Goal: Task Accomplishment & Management: Manage account settings

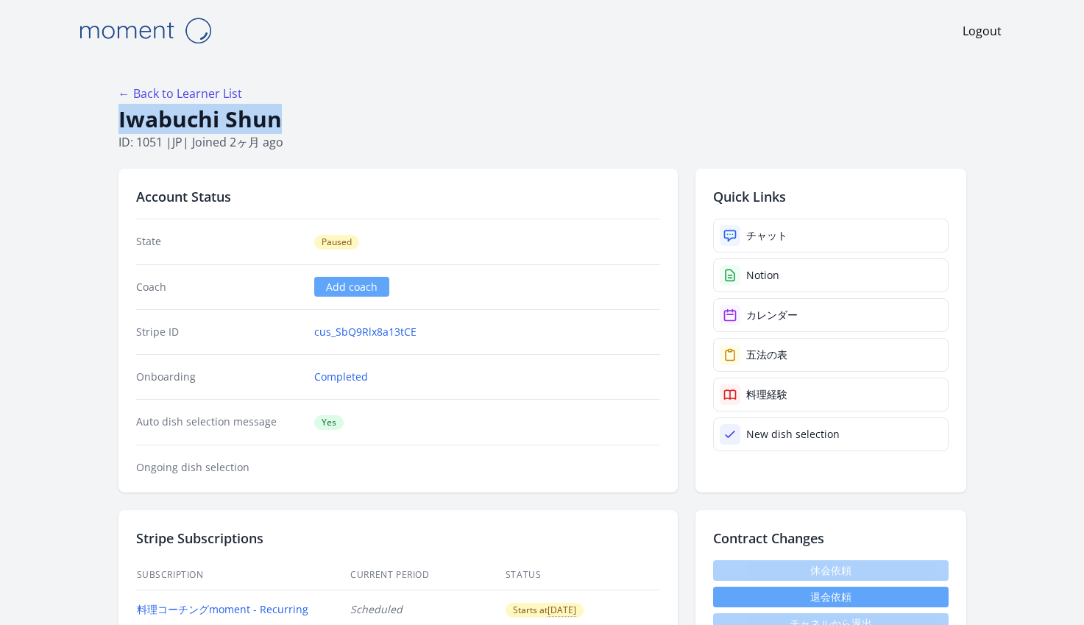
drag, startPoint x: 281, startPoint y: 122, endPoint x: 118, endPoint y: 113, distance: 162.8
click at [118, 113] on h1 "Iwabuchi Shun" at bounding box center [541, 119] width 847 height 28
copy h1 "Iwabuchi Shun"
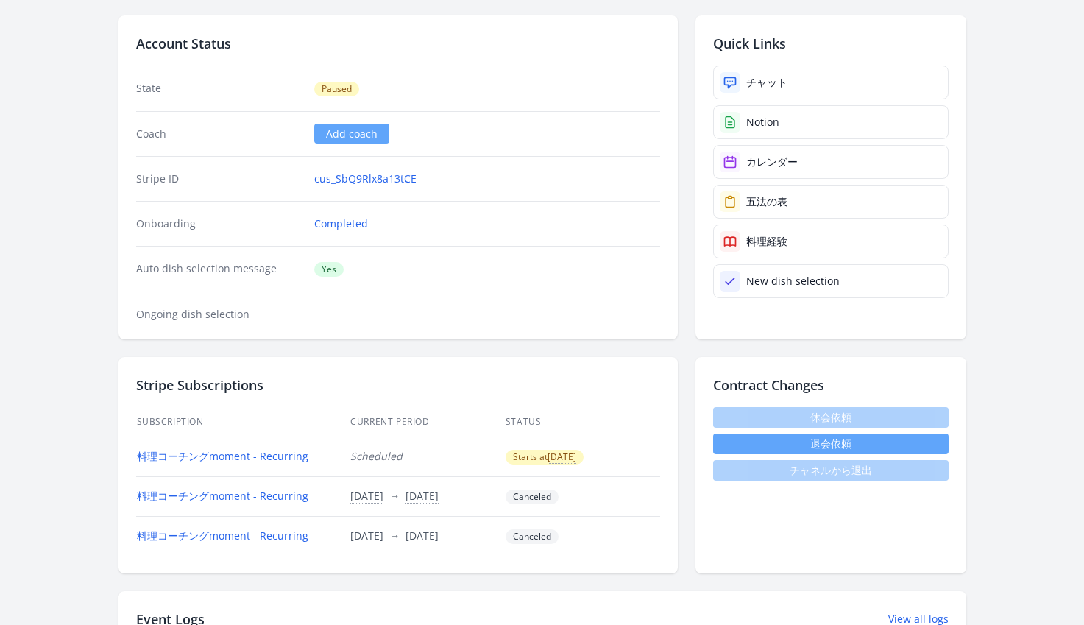
scroll to position [256, 0]
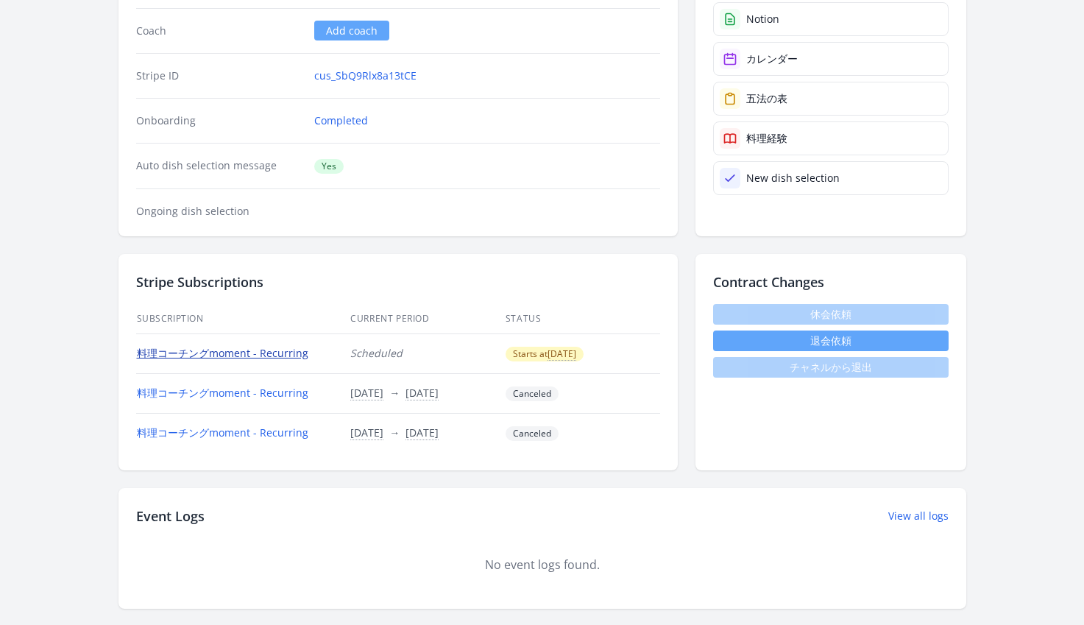
click at [216, 357] on link "料理コーチングmoment - Recurring" at bounding box center [222, 353] width 171 height 14
click at [254, 348] on link "料理コーチングmoment - Recurring" at bounding box center [222, 353] width 171 height 14
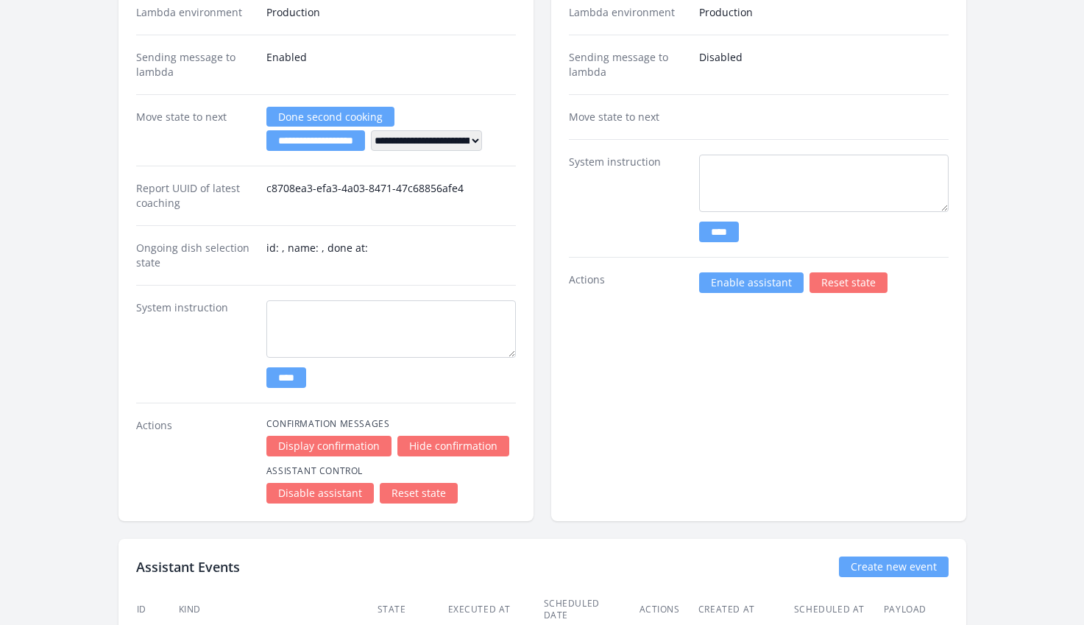
scroll to position [2395, 0]
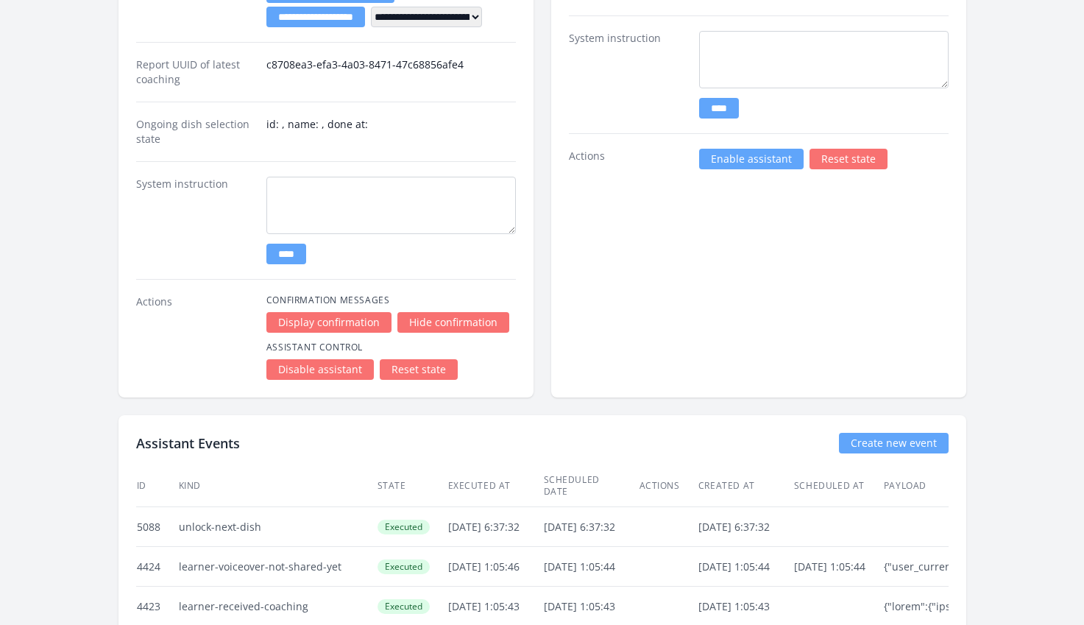
click at [327, 369] on link "Disable assistant" at bounding box center [319, 369] width 107 height 21
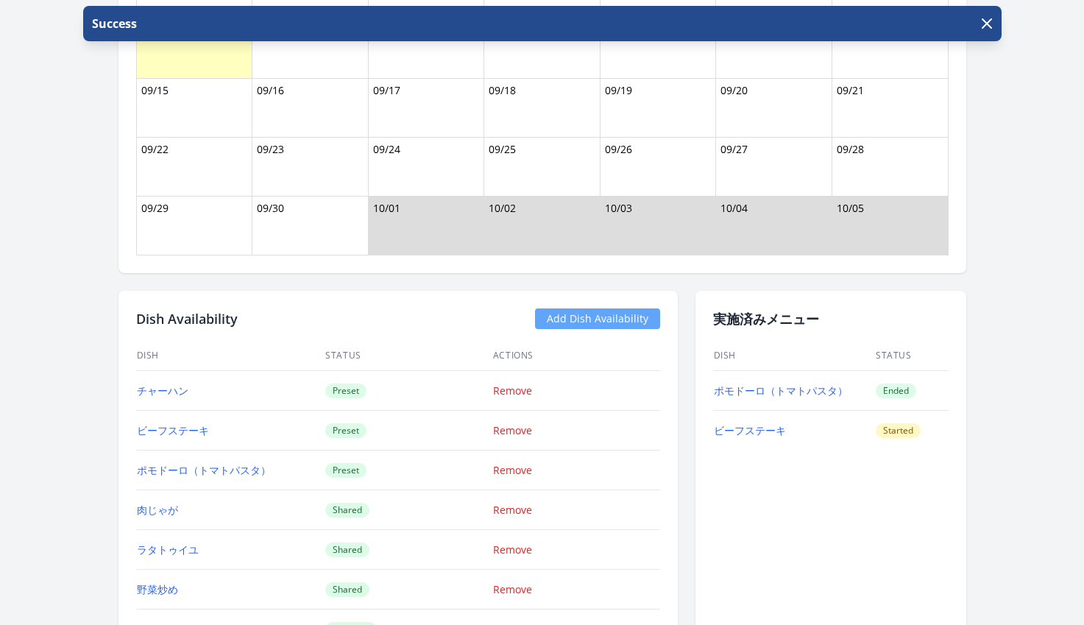
scroll to position [1550, 0]
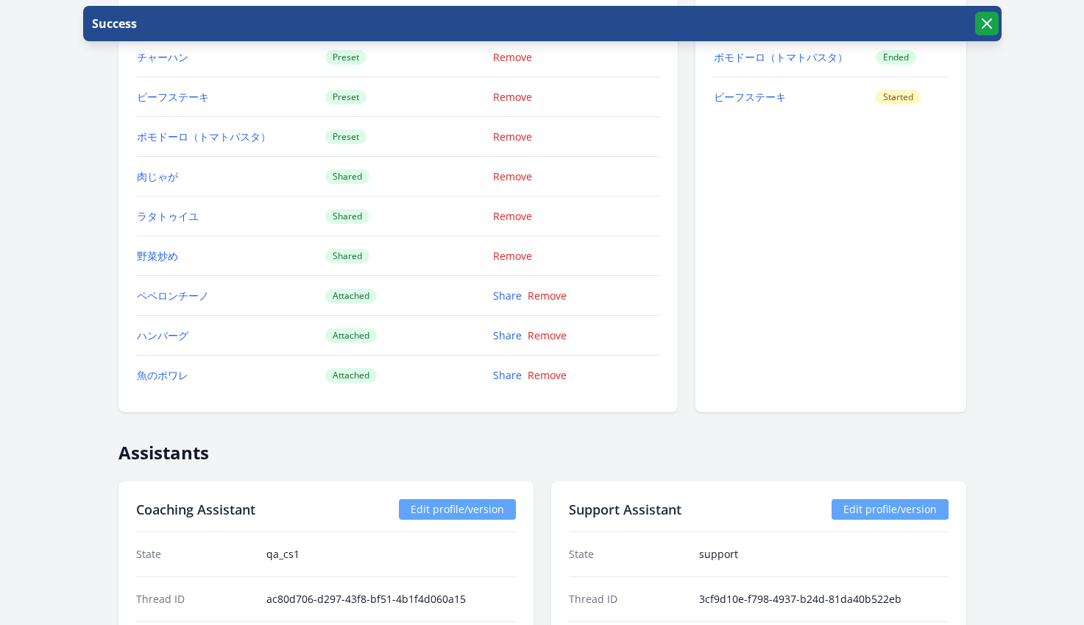
drag, startPoint x: 984, startPoint y: 24, endPoint x: 973, endPoint y: 15, distance: 14.1
click at [984, 24] on icon "button" at bounding box center [987, 24] width 18 height 18
